Goal: Task Accomplishment & Management: Manage account settings

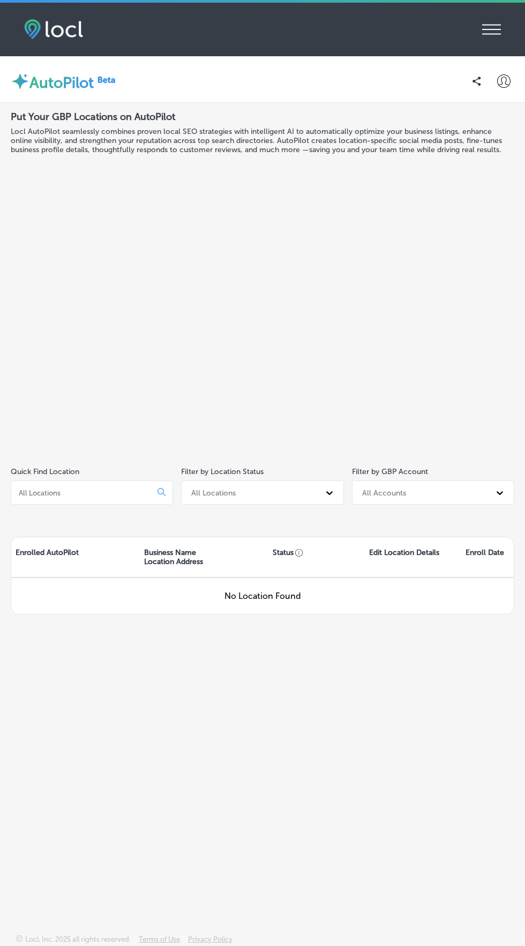
click at [491, 25] on icon at bounding box center [491, 30] width 19 height 10
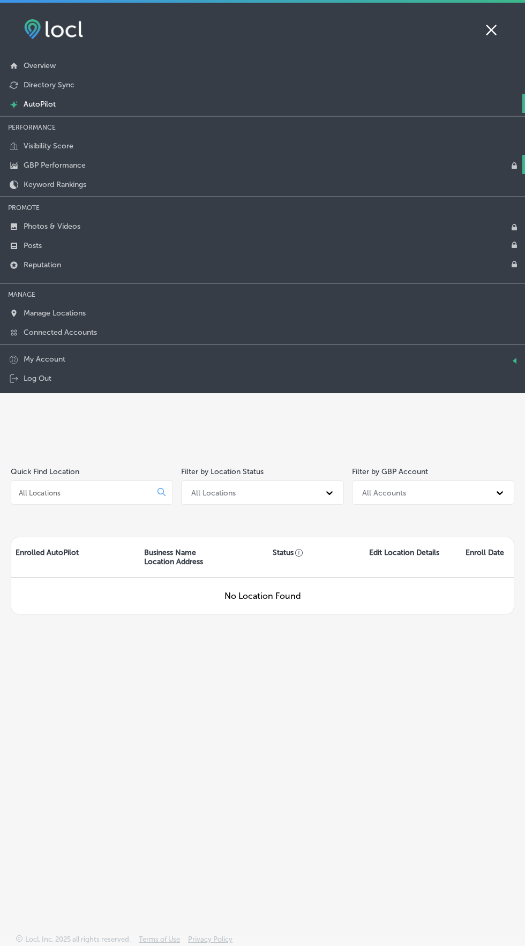
click at [221, 164] on link "GBP Performance" at bounding box center [262, 164] width 525 height 19
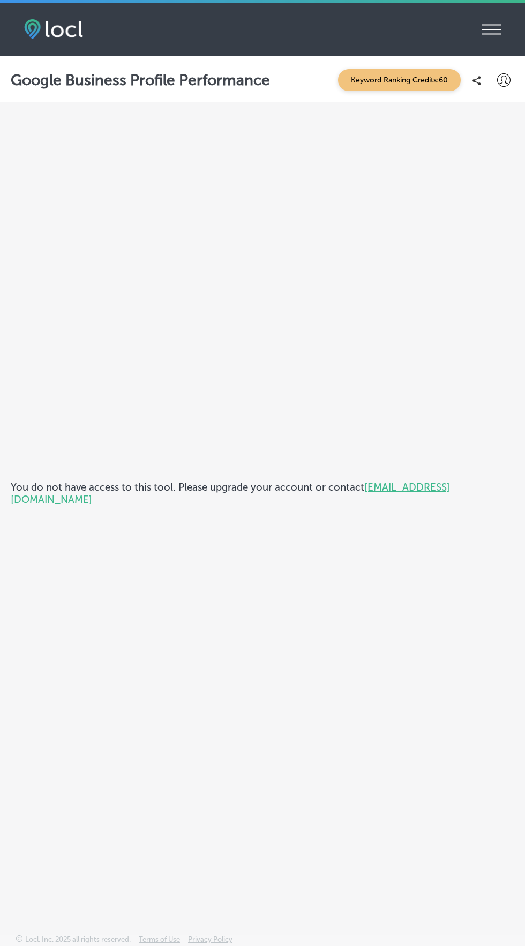
click at [488, 31] on icon "iconmonstr-menu-thin copy Created with Sketch." at bounding box center [491, 29] width 19 height 16
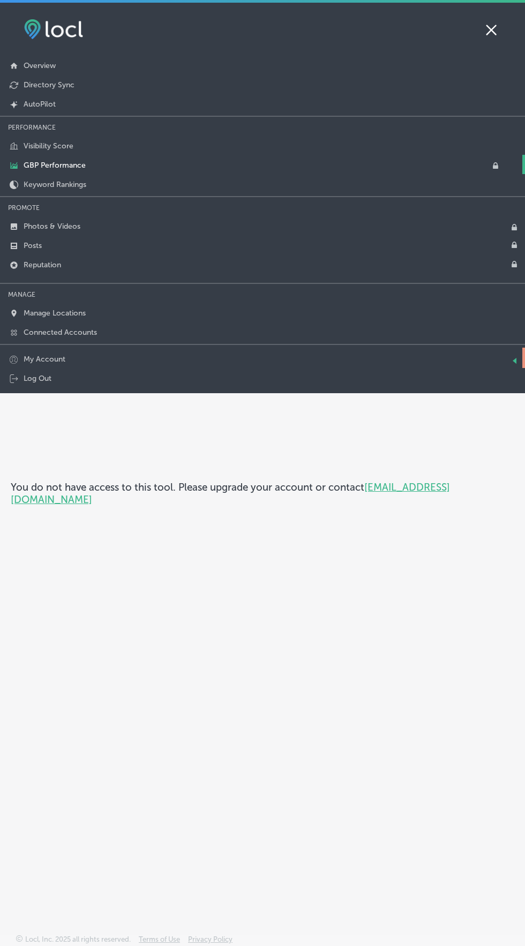
click at [85, 356] on link "My Account Triangle Copy 4 Created with Sketch." at bounding box center [262, 357] width 525 height 20
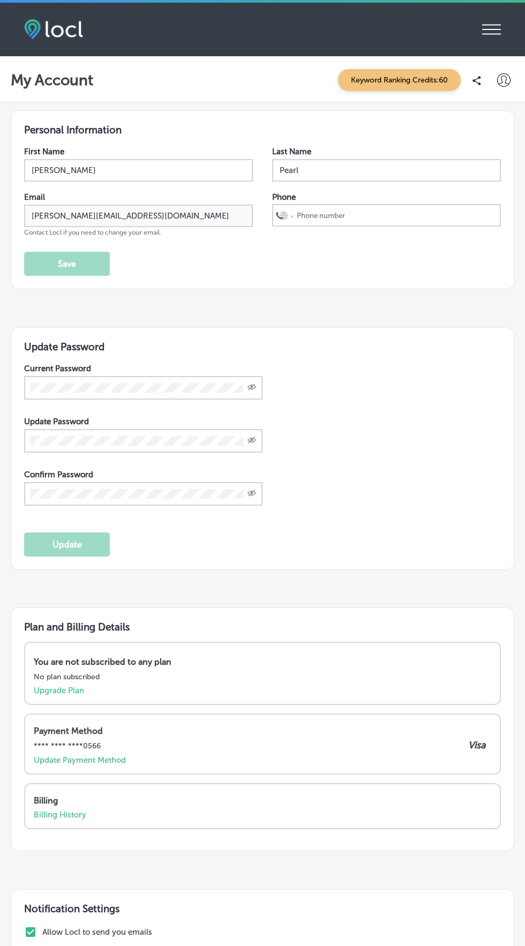
click at [490, 33] on icon "iconmonstr-menu-thin copy Created with Sketch." at bounding box center [491, 29] width 19 height 16
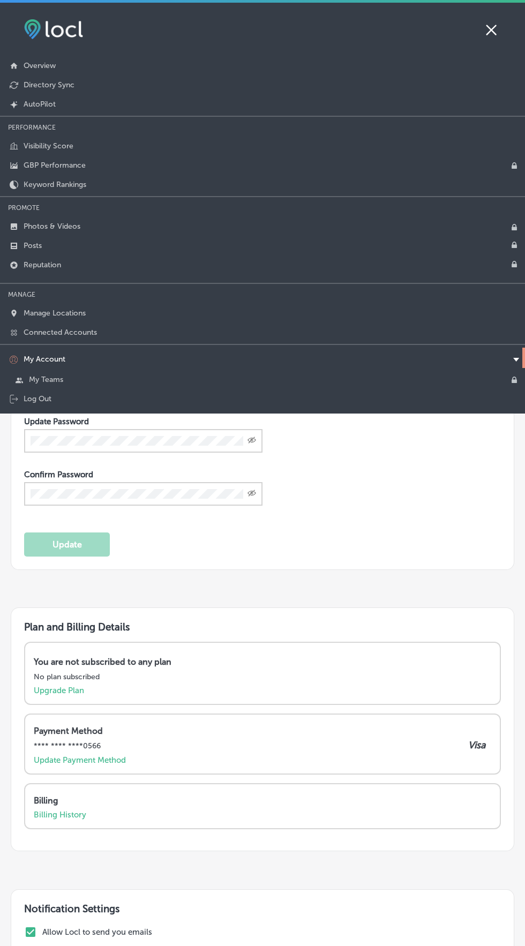
click at [67, 357] on link "My Account Triangle Copy 4 Created with Sketch." at bounding box center [262, 357] width 525 height 20
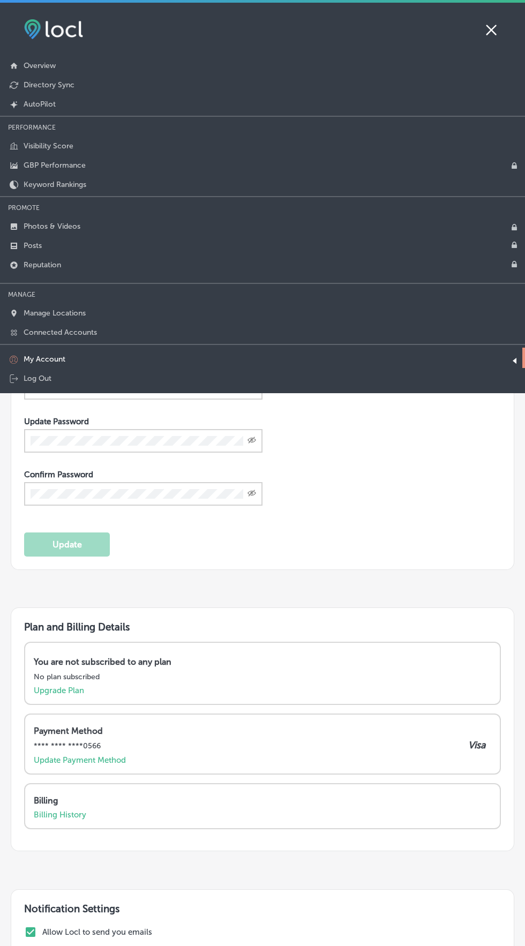
click at [63, 351] on link "My Account Triangle Copy 4 Created with Sketch." at bounding box center [262, 357] width 525 height 20
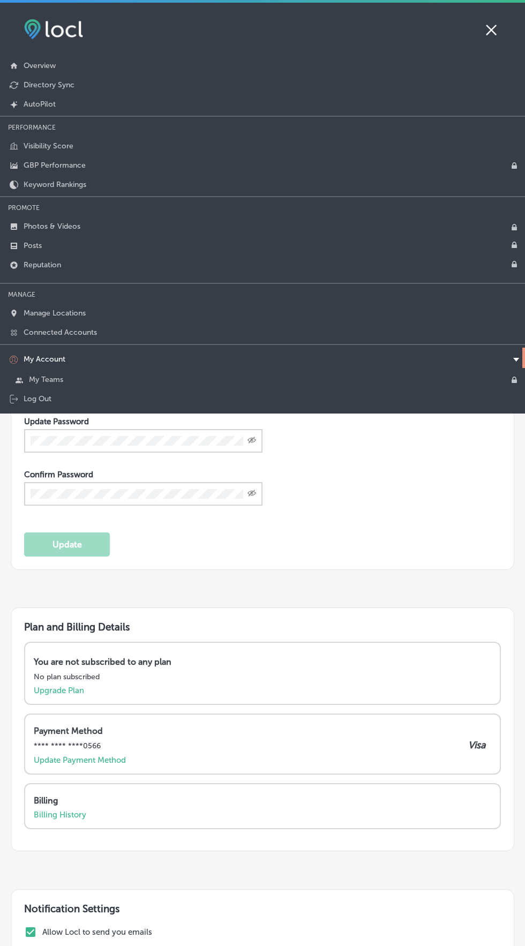
click at [418, 515] on div "Current Password Created with Sketch. Update Password Created with Sketch. Conf…" at bounding box center [262, 443] width 477 height 159
click at [385, 581] on div "Personal Information First Name [PERSON_NAME] Last Name Pearl Email [PERSON_NAM…" at bounding box center [262, 585] width 503 height 951
click at [409, 577] on div "Personal Information First Name [PERSON_NAME] Last Name Pearl Email [PERSON_NAM…" at bounding box center [262, 585] width 503 height 951
